Goal: Find specific page/section: Find specific page/section

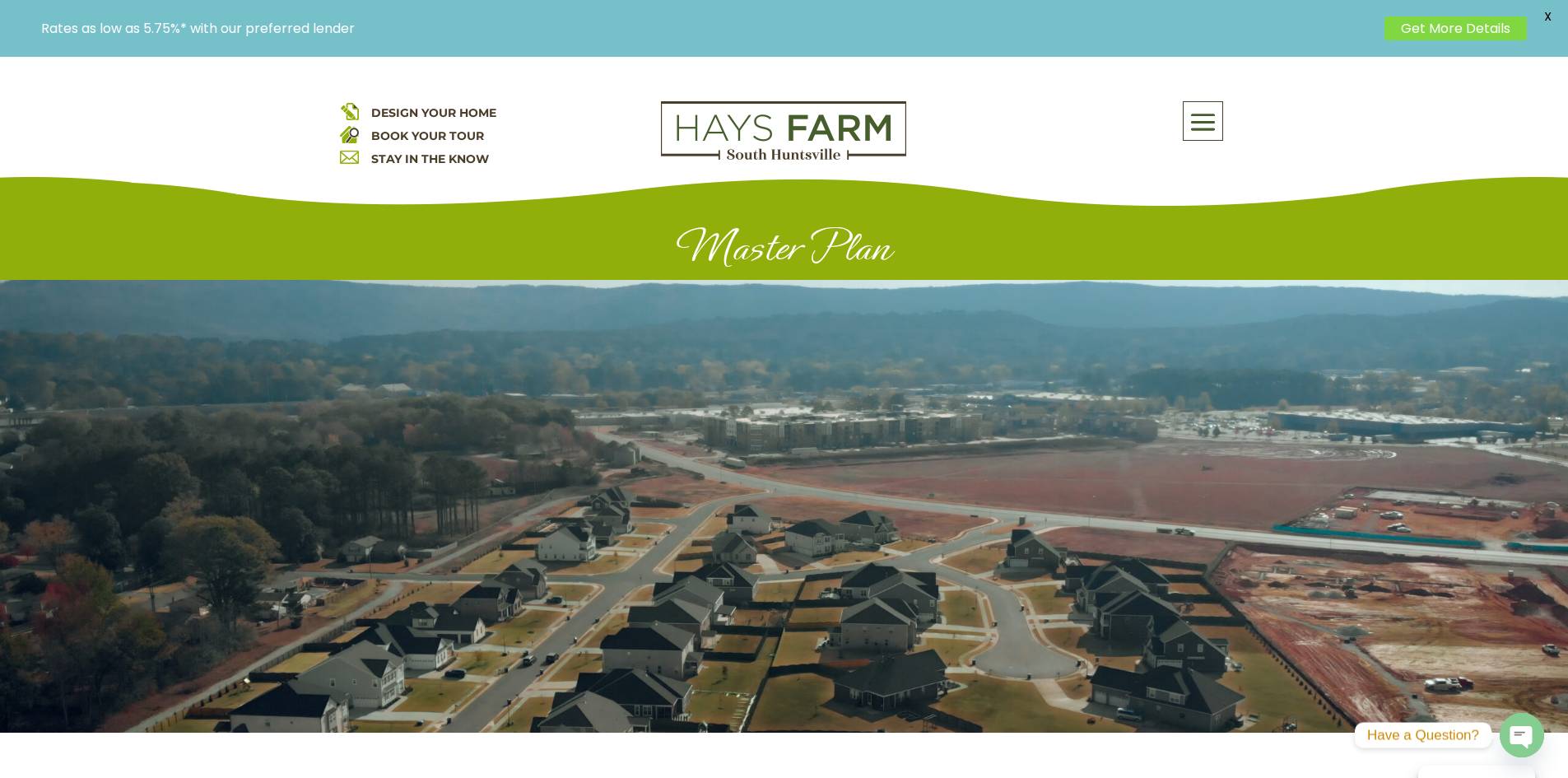
click at [1205, 123] on span at bounding box center [1202, 122] width 39 height 38
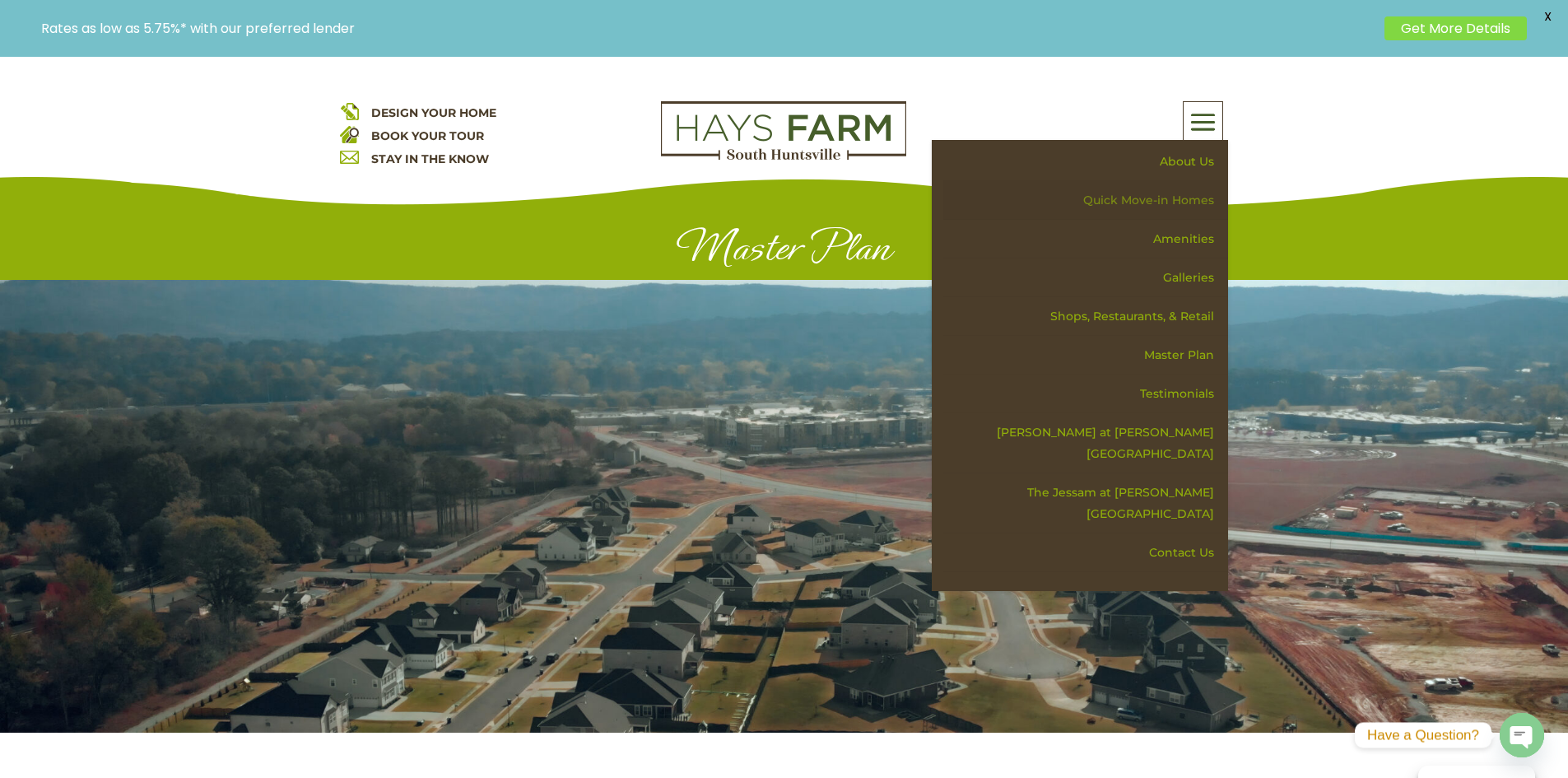
click at [1174, 204] on link "Quick Move-in Homes" at bounding box center [1085, 200] width 285 height 39
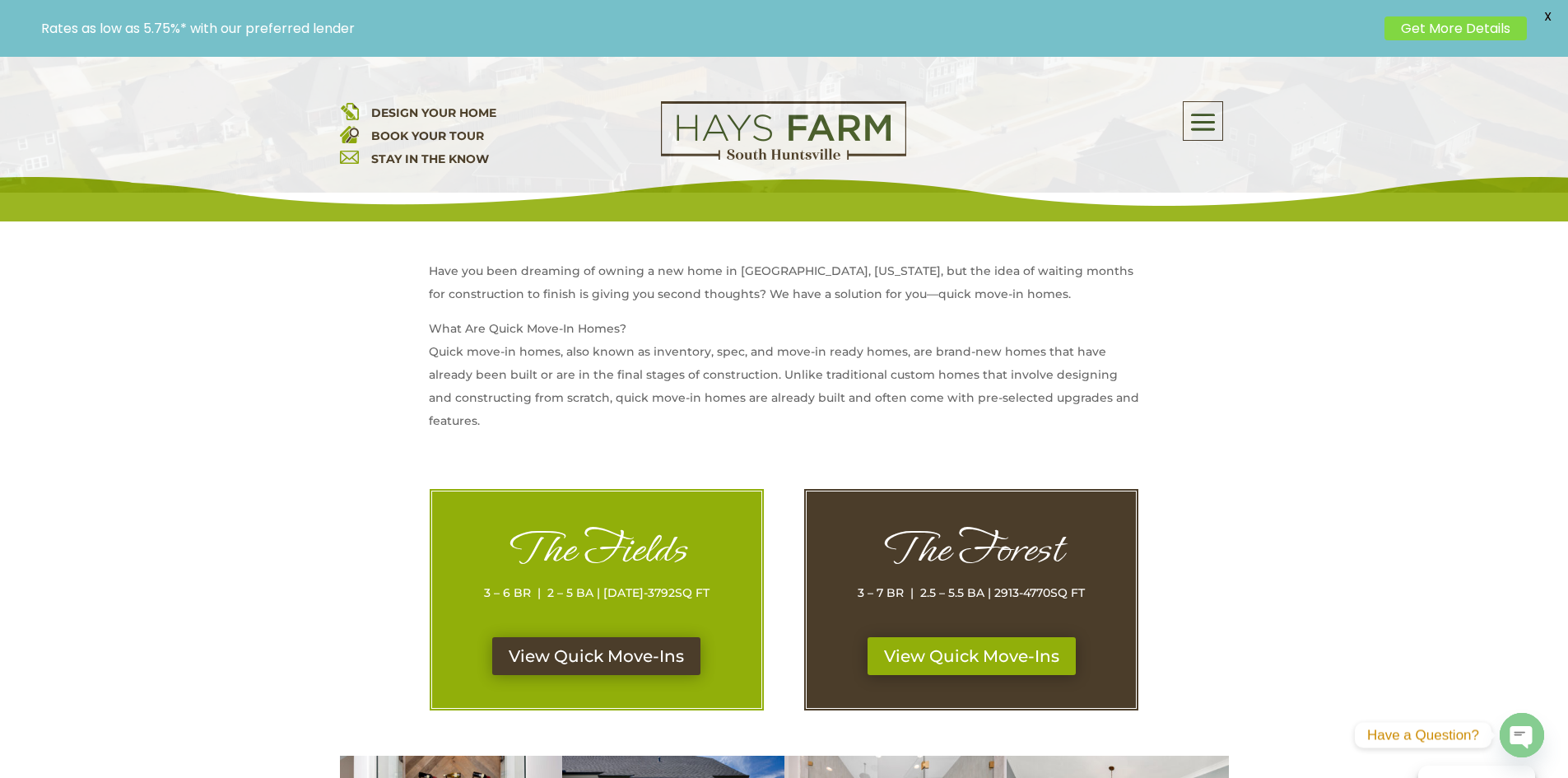
scroll to position [741, 0]
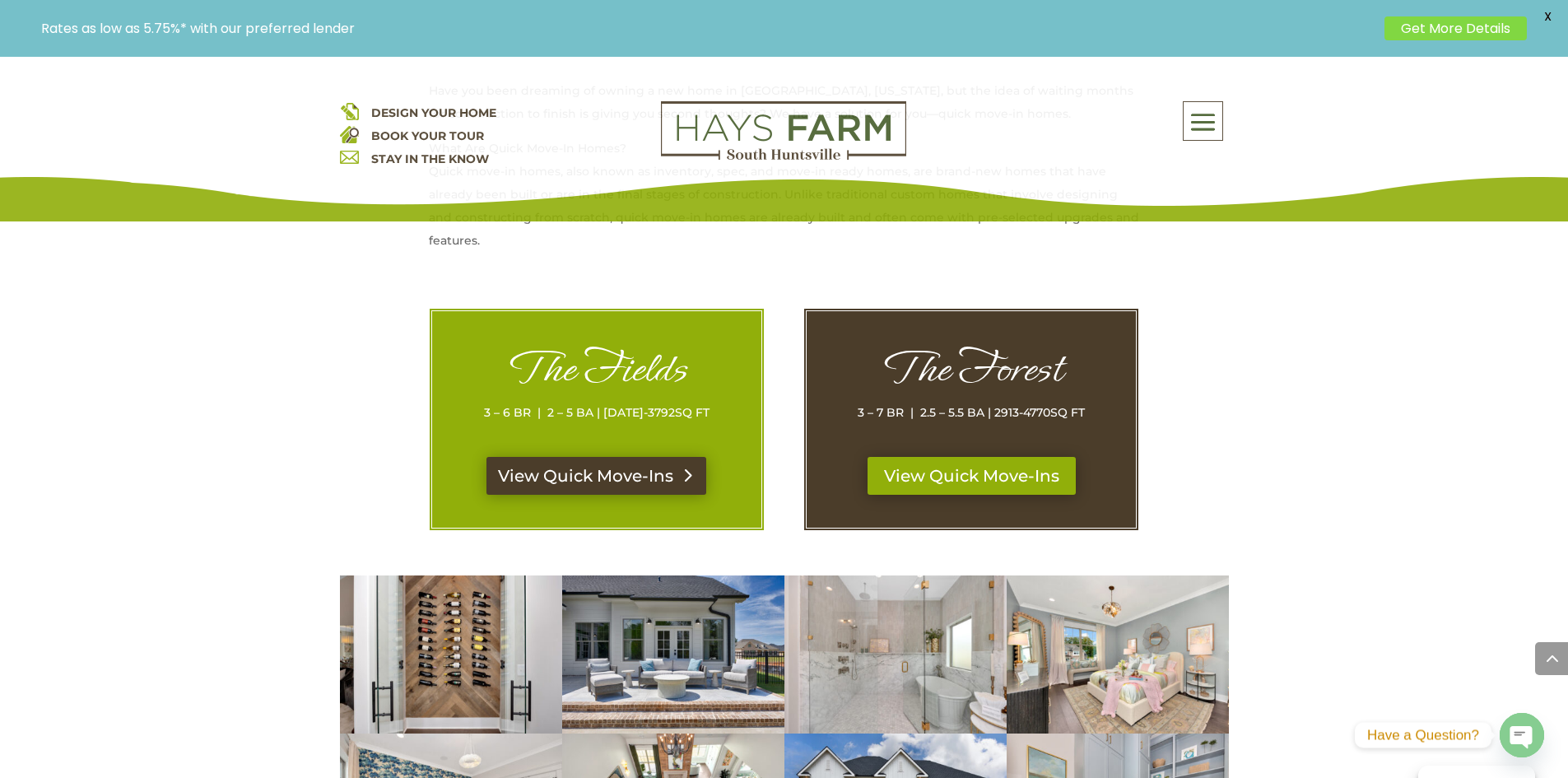
click at [588, 478] on link "View Quick Move-Ins" at bounding box center [596, 476] width 220 height 38
